Goal: Find specific page/section: Find specific page/section

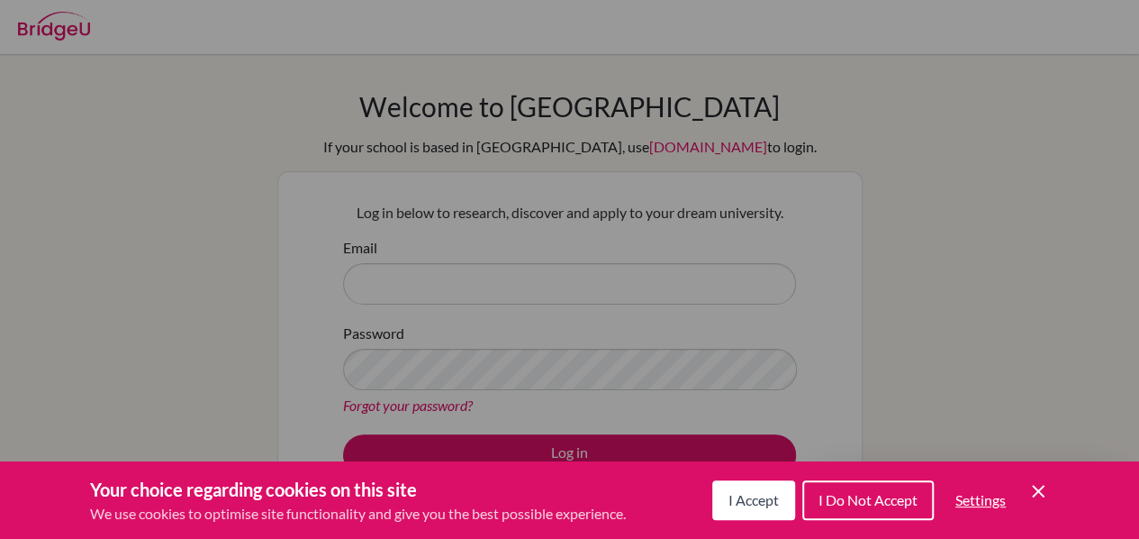
click at [736, 497] on span "I Accept" at bounding box center [754, 499] width 50 height 17
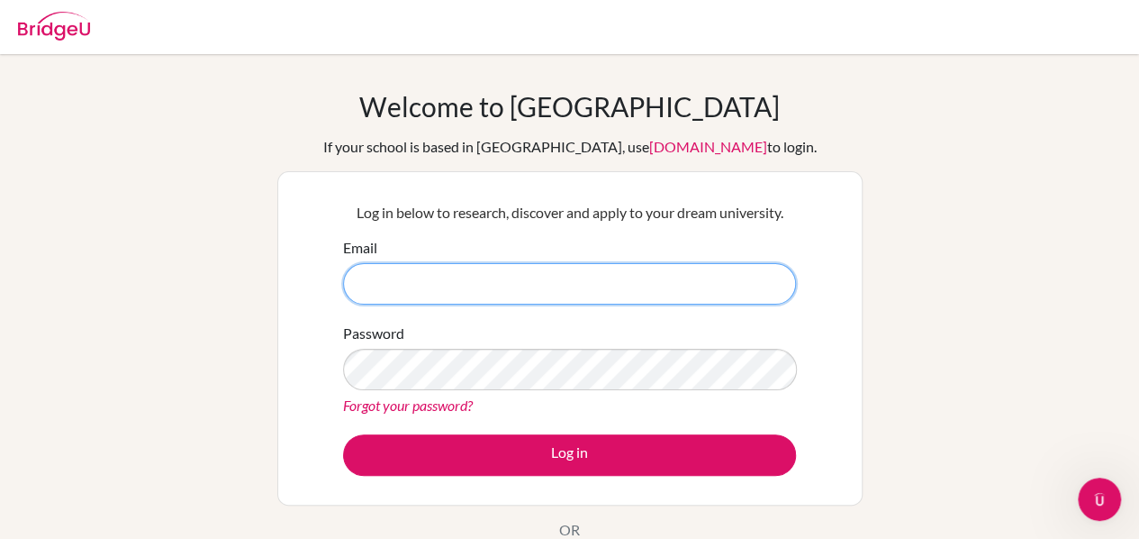
click at [467, 284] on input "Email" at bounding box center [569, 283] width 453 height 41
type input "[EMAIL_ADDRESS][DOMAIN_NAME]"
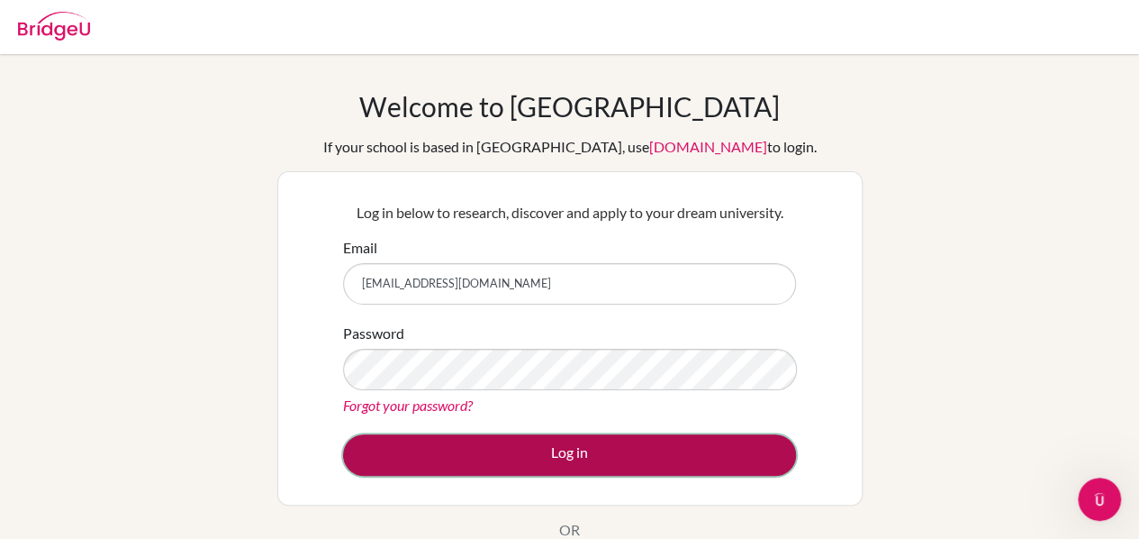
click at [470, 445] on button "Log in" at bounding box center [569, 454] width 453 height 41
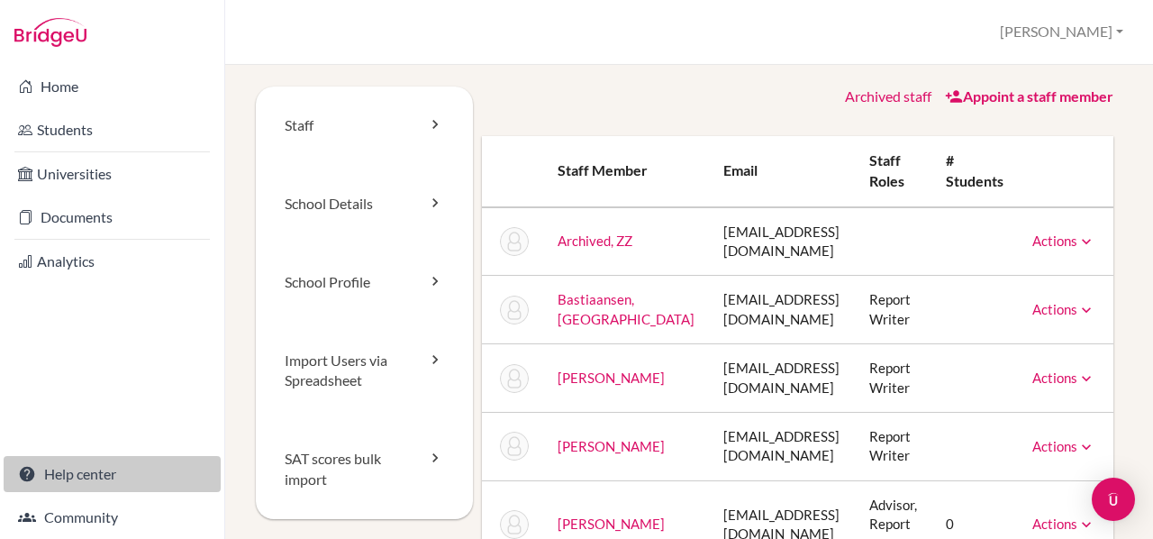
click at [52, 478] on link "Help center" at bounding box center [112, 474] width 217 height 36
